Goal: Communication & Community: Answer question/provide support

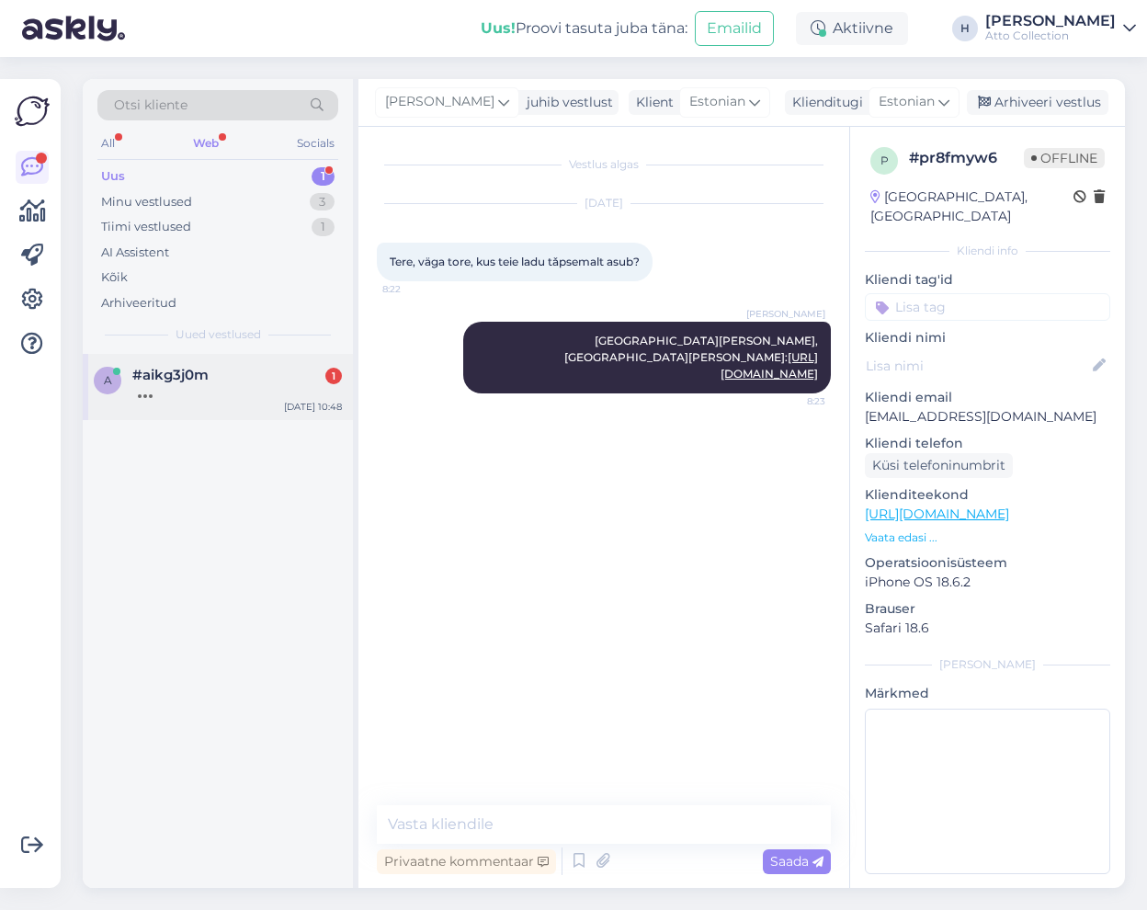
click at [169, 379] on span "#aikg3j0m" at bounding box center [170, 375] width 76 height 17
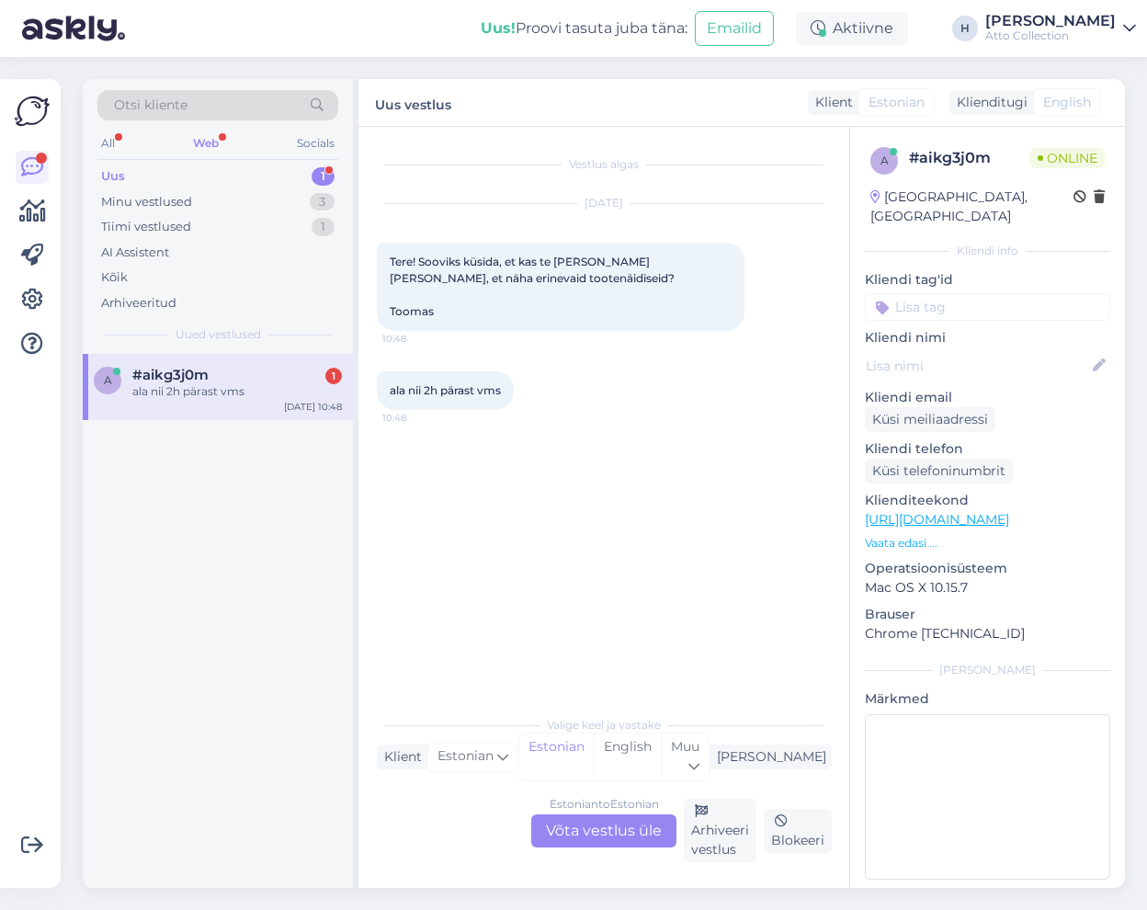
click at [598, 831] on div "Estonian to Estonian Võta vestlus üle" at bounding box center [603, 830] width 145 height 33
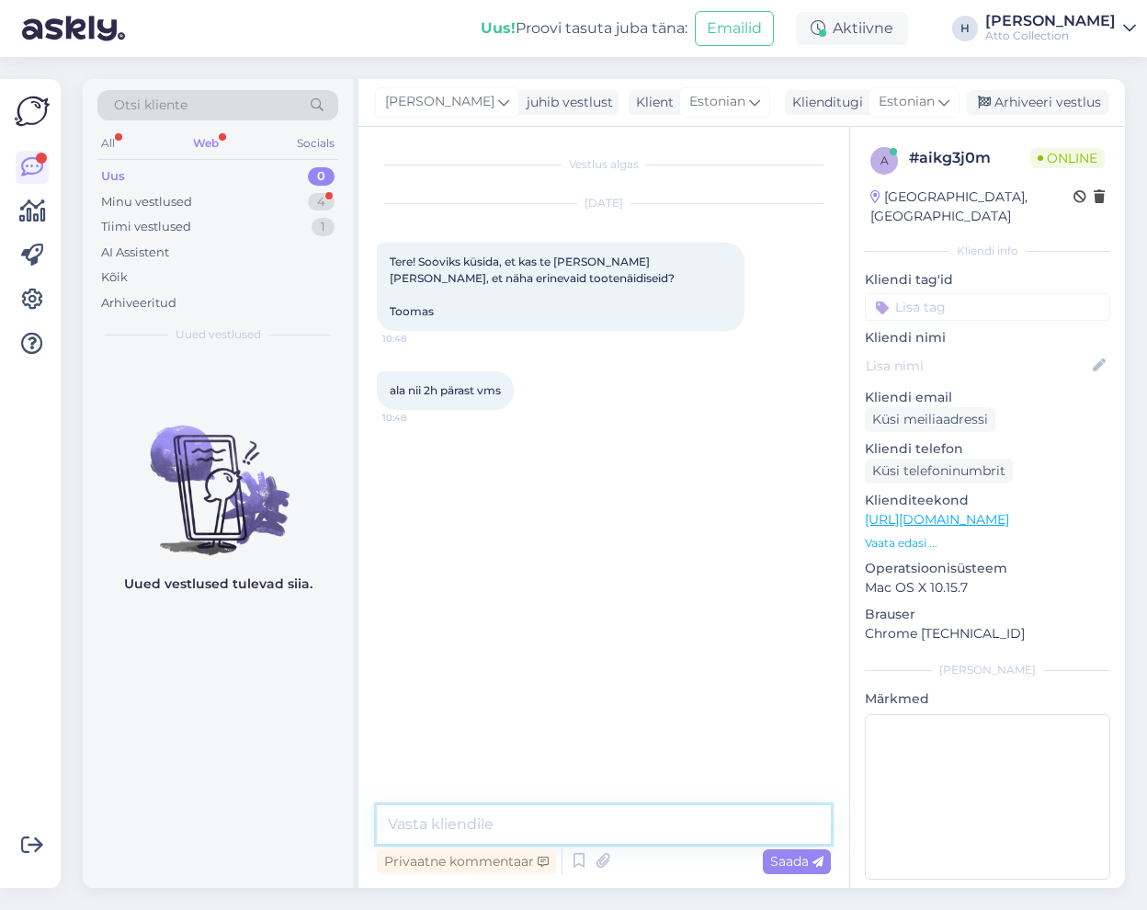
click at [497, 819] on textarea at bounding box center [604, 824] width 454 height 39
type textarea "Tere! Oleme avatud igal tööpäeval kuni 16.30"
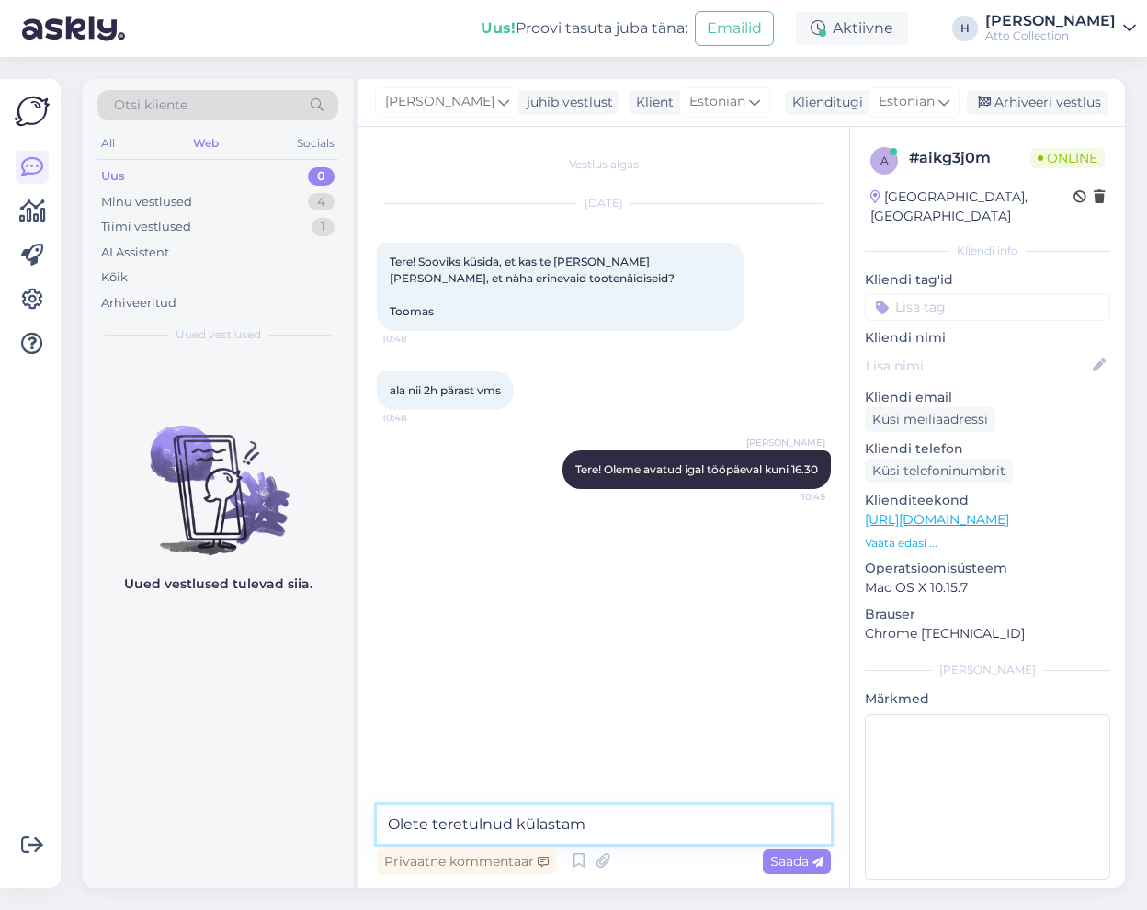
type textarea "Olete teretulnud külastama"
click at [520, 822] on textarea at bounding box center [604, 824] width 454 height 39
paste textarea "[URL][DOMAIN_NAME]"
type textarea "Asukoht kaardil: [URL][DOMAIN_NAME]"
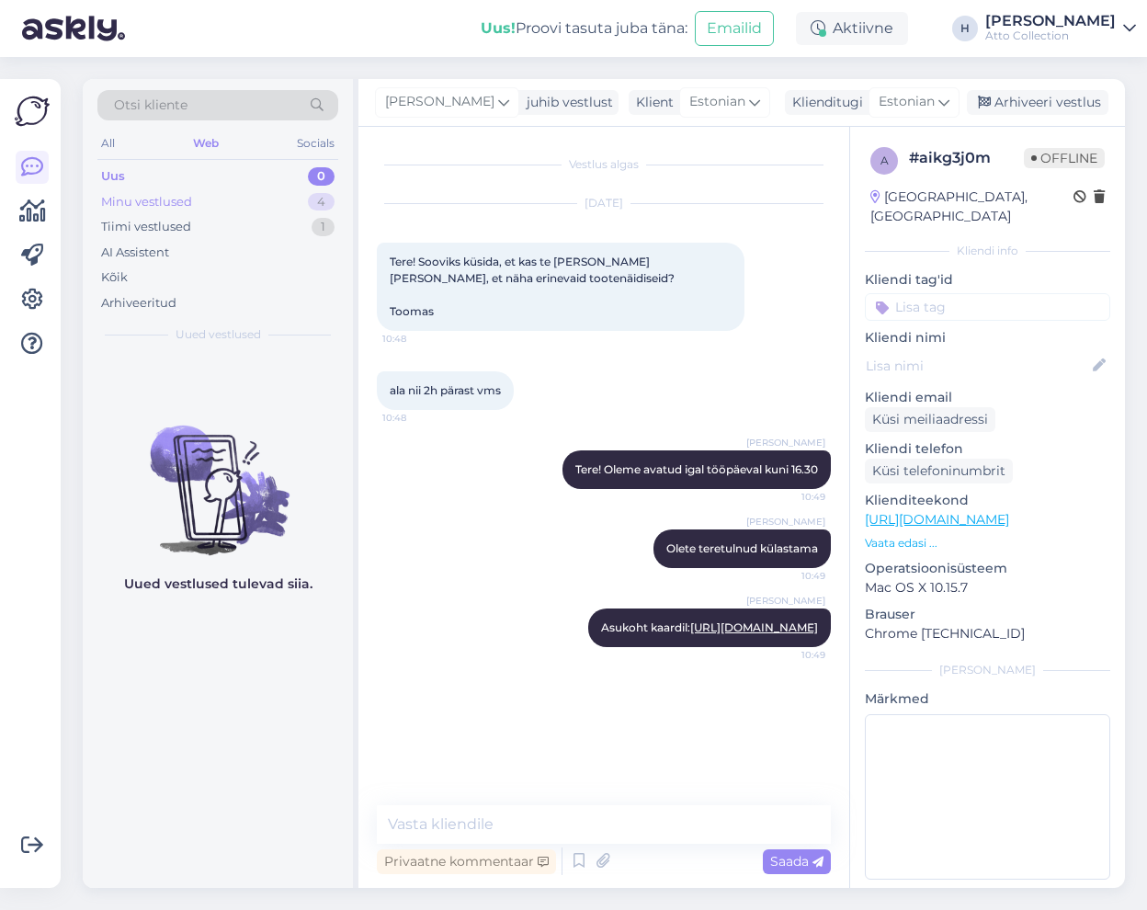
click at [142, 199] on div "Minu vestlused" at bounding box center [146, 202] width 91 height 18
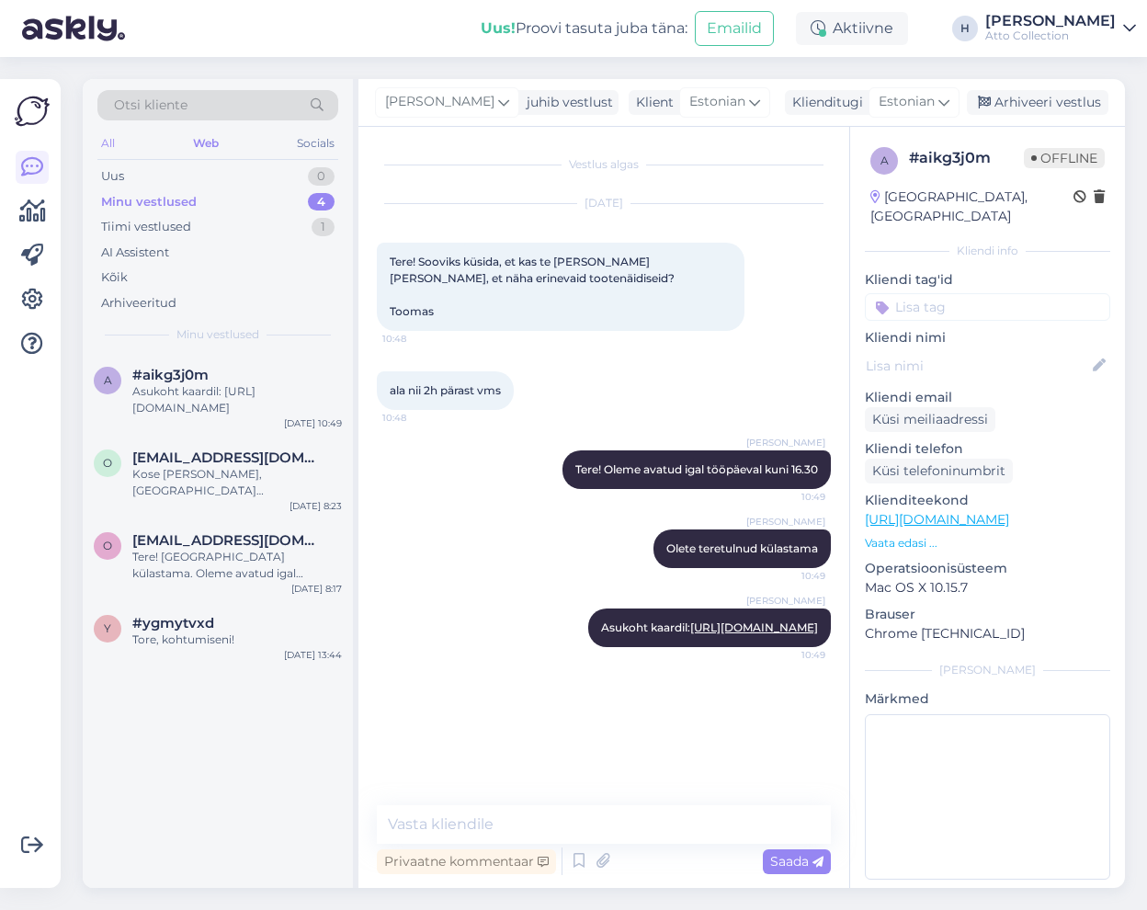
click at [113, 141] on div "All" at bounding box center [107, 143] width 21 height 24
click at [156, 200] on div "Minu vestlused" at bounding box center [149, 202] width 96 height 18
click at [148, 173] on div "Uus 58" at bounding box center [217, 177] width 241 height 26
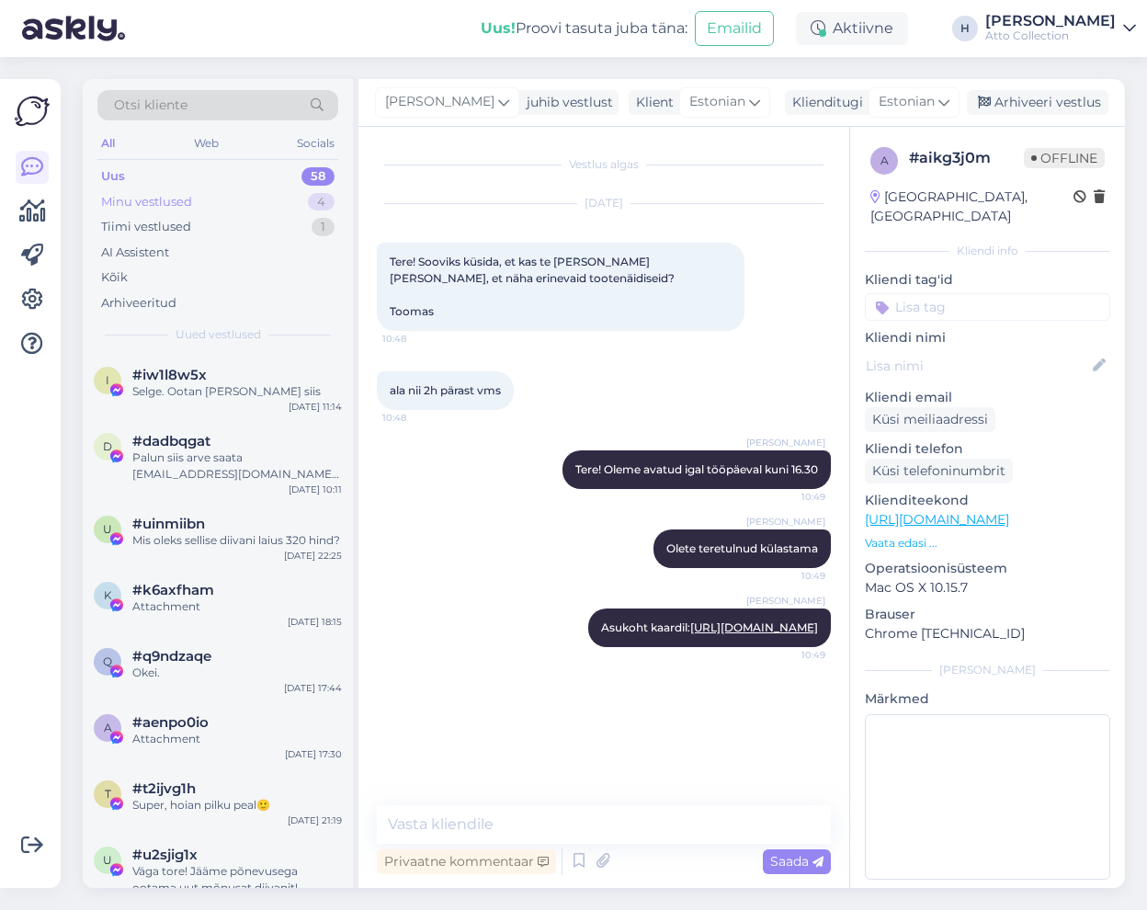
click at [177, 198] on div "Minu vestlused" at bounding box center [146, 202] width 91 height 18
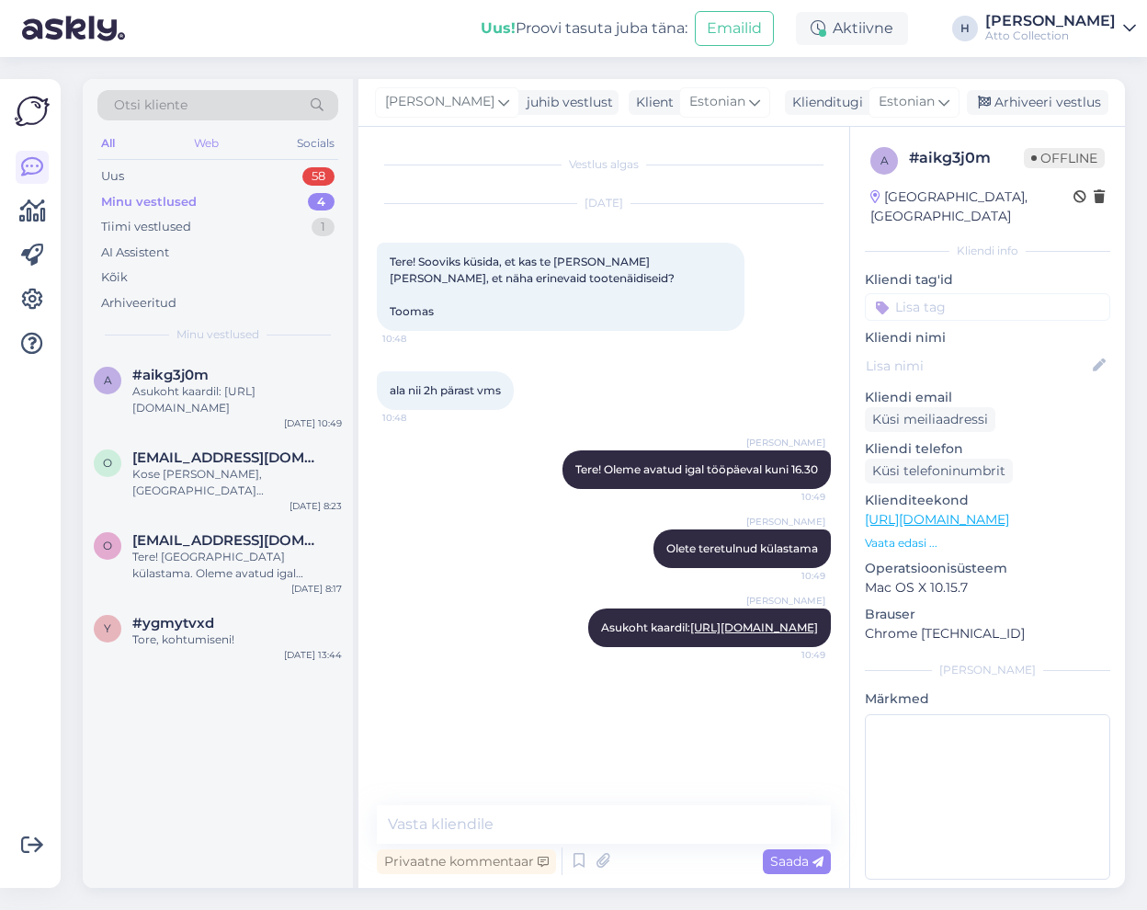
click at [207, 141] on div "Web" at bounding box center [206, 143] width 32 height 24
click at [116, 174] on div "Uus" at bounding box center [112, 176] width 23 height 18
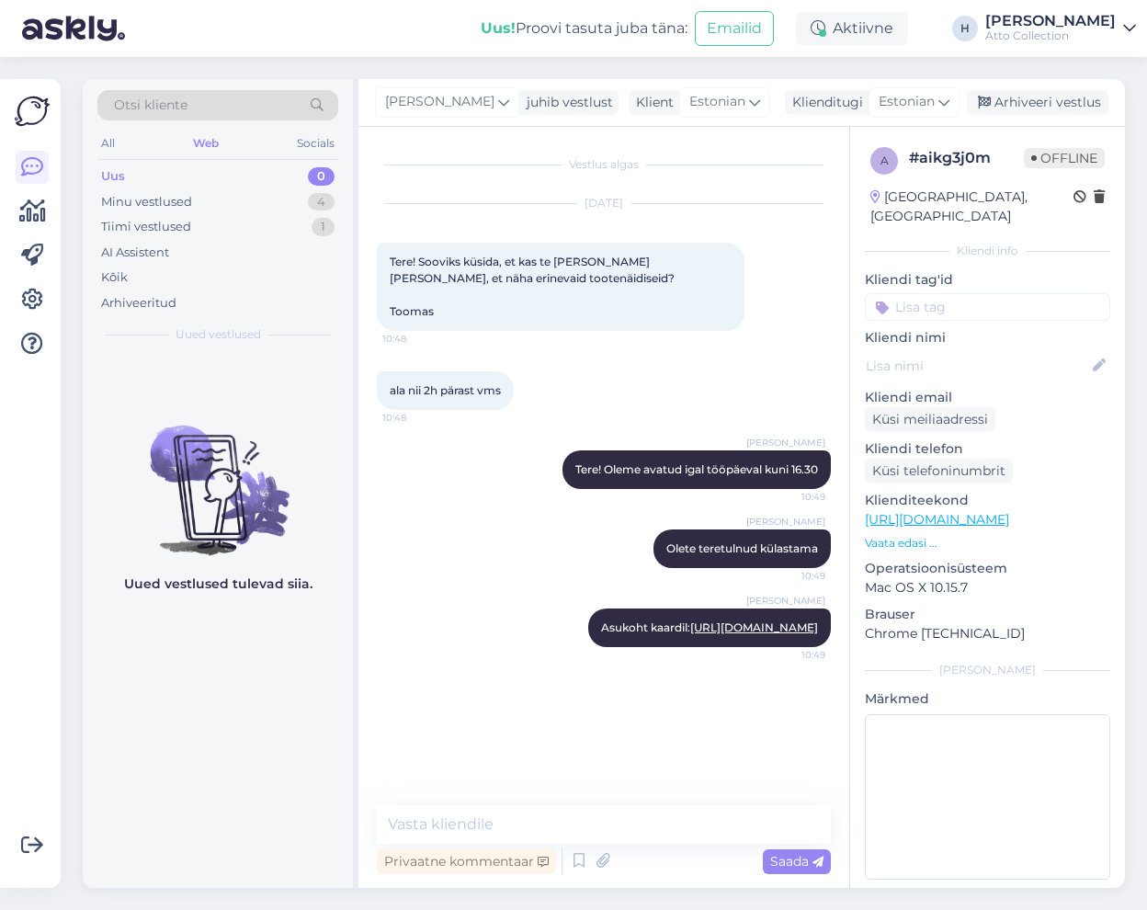
click at [201, 139] on div "Web" at bounding box center [205, 143] width 33 height 24
